Goal: Information Seeking & Learning: Learn about a topic

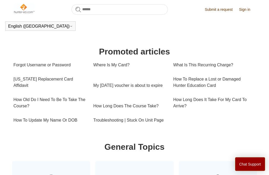
scroll to position [170, 0]
click at [102, 83] on link "My [DATE] voucher is about to expire" at bounding box center [129, 85] width 72 height 14
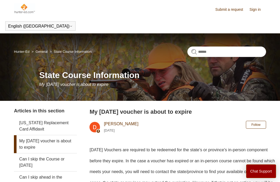
scroll to position [0, 3]
click at [256, 7] on link "Sign in" at bounding box center [258, 10] width 17 height 6
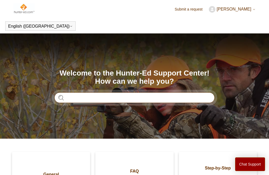
click at [77, 97] on input "Search" at bounding box center [134, 97] width 160 height 11
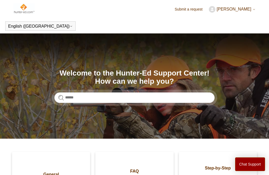
click at [245, 11] on span "[PERSON_NAME]" at bounding box center [234, 9] width 35 height 4
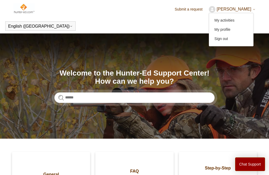
click at [242, 20] on link "My activities" at bounding box center [231, 20] width 44 height 9
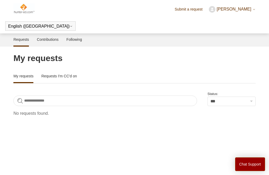
click at [19, 10] on img at bounding box center [23, 8] width 21 height 11
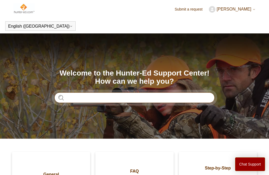
click at [76, 95] on input "Search" at bounding box center [134, 97] width 160 height 11
